Goal: Task Accomplishment & Management: Manage account settings

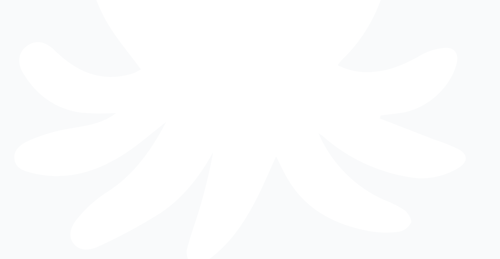
scroll to position [434, 0]
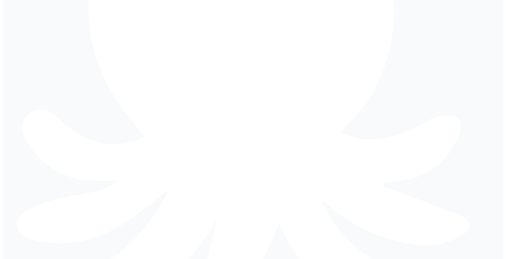
scroll to position [434, 0]
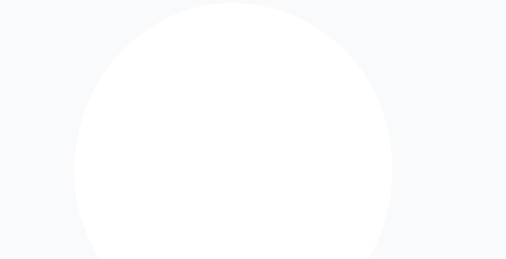
type input "**********"
